Goal: Transaction & Acquisition: Download file/media

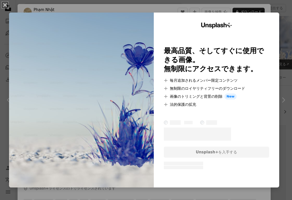
scroll to position [214, 0]
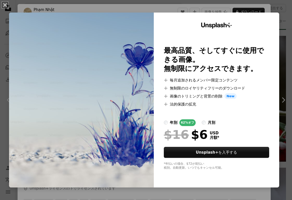
click at [118, 9] on div "An X shape Unsplash+ 最高品質、そしてすぐに使用できる画像。 無制限にアクセスできます。 A plus sign 毎月追加されるメンバー限…" at bounding box center [146, 100] width 292 height 200
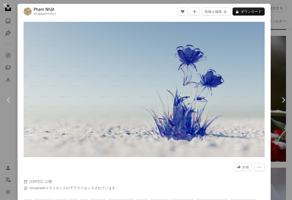
click at [6, 5] on button "An X shape" at bounding box center [5, 5] width 6 height 6
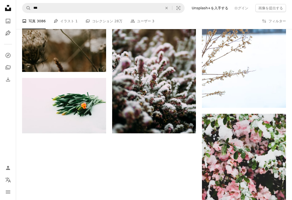
scroll to position [686, 0]
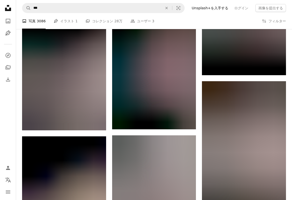
scroll to position [2866, 0]
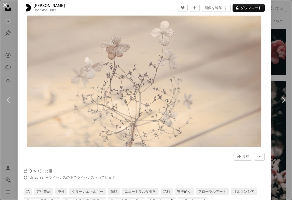
scroll to position [31, 0]
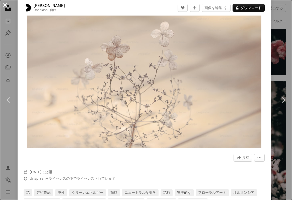
click at [6, 5] on button "An X shape" at bounding box center [5, 5] width 6 height 6
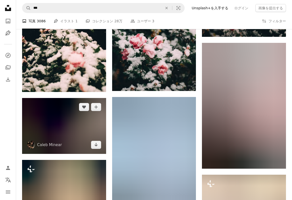
scroll to position [3028, 0]
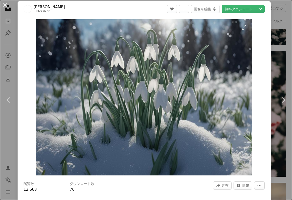
scroll to position [1, 0]
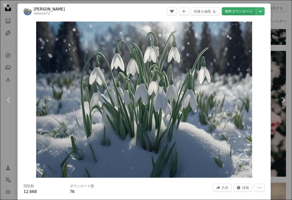
click at [251, 11] on link "無料ダウンロード" at bounding box center [239, 11] width 34 height 8
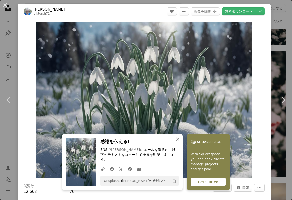
click at [181, 142] on icon "An X shape" at bounding box center [178, 139] width 6 height 6
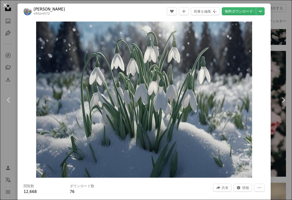
click at [5, 5] on button "An X shape" at bounding box center [5, 5] width 6 height 6
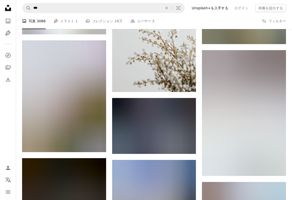
scroll to position [3480, 0]
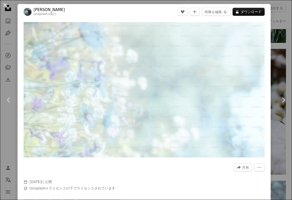
click at [6, 4] on button "An X shape" at bounding box center [5, 5] width 6 height 6
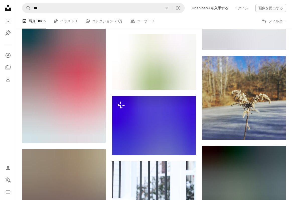
scroll to position [4811, 0]
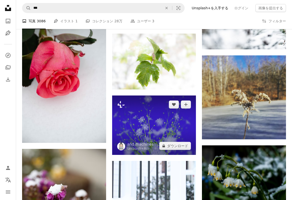
click at [154, 96] on img at bounding box center [154, 125] width 84 height 59
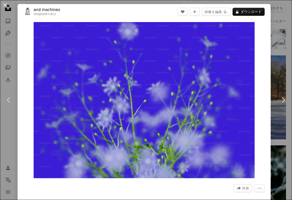
click at [4, 5] on button "An X shape" at bounding box center [5, 5] width 6 height 6
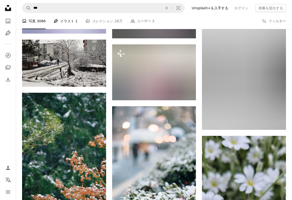
scroll to position [5445, 0]
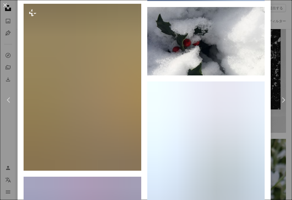
scroll to position [671, 0]
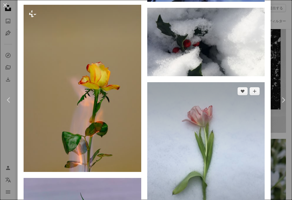
click at [176, 82] on img at bounding box center [206, 160] width 118 height 157
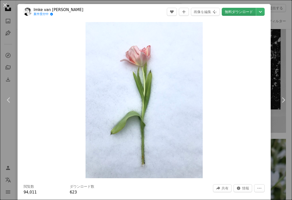
click at [239, 13] on link "無料ダウンロード" at bounding box center [239, 12] width 34 height 8
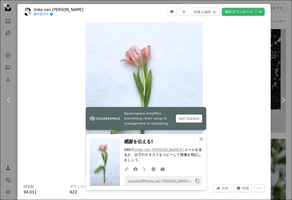
click at [3, 4] on button "An X shape" at bounding box center [5, 5] width 6 height 6
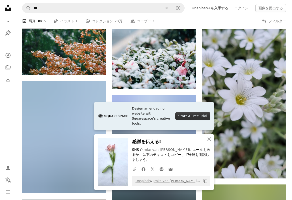
scroll to position [5592, 0]
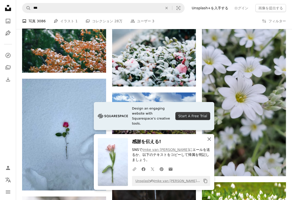
click at [210, 139] on icon "An X shape" at bounding box center [209, 139] width 6 height 6
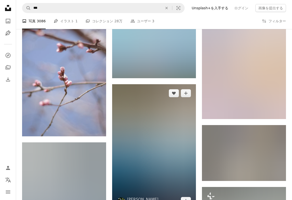
scroll to position [6330, 0]
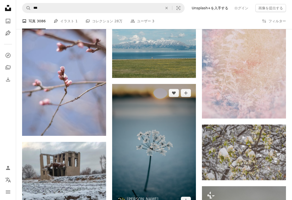
click at [163, 107] on img at bounding box center [154, 147] width 84 height 126
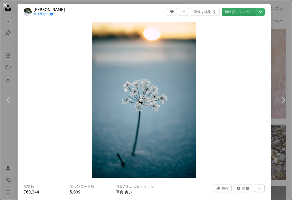
click at [247, 14] on link "無料ダウンロード" at bounding box center [239, 12] width 34 height 8
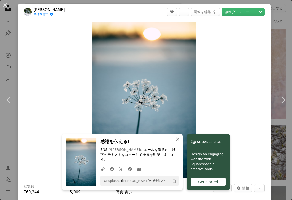
click at [181, 142] on icon "An X shape" at bounding box center [178, 139] width 6 height 6
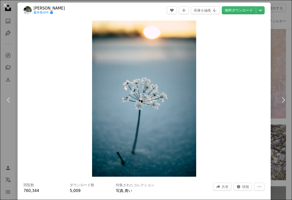
scroll to position [1, 0]
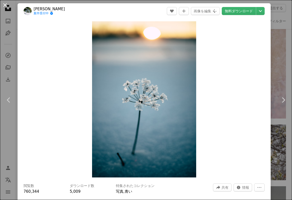
click at [4, 5] on button "An X shape" at bounding box center [5, 5] width 6 height 6
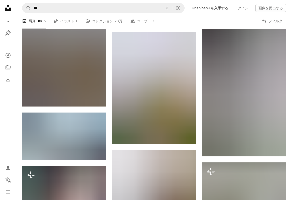
scroll to position [8434, 0]
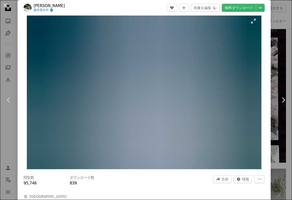
scroll to position [7, 0]
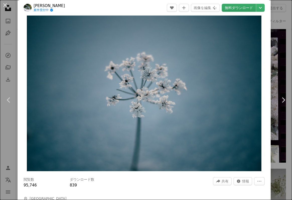
click at [238, 9] on link "無料ダウンロード" at bounding box center [239, 8] width 34 height 8
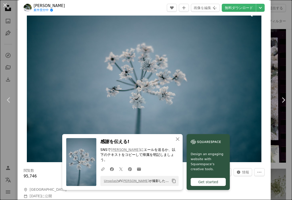
scroll to position [14, 0]
